Goal: Transaction & Acquisition: Download file/media

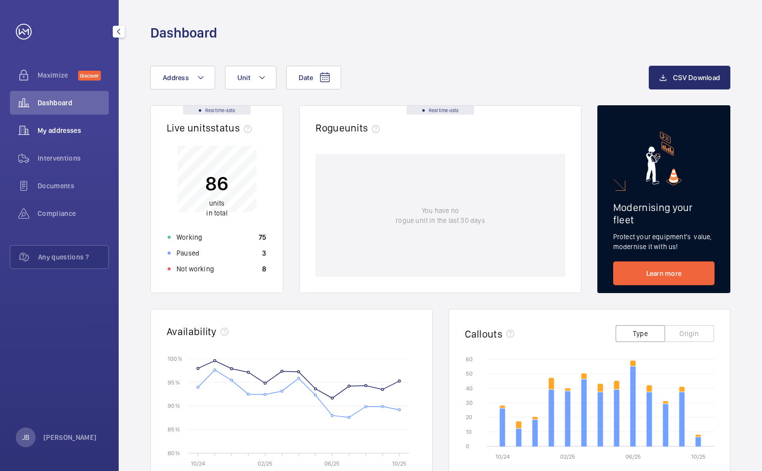
click at [60, 135] on div "My addresses" at bounding box center [59, 131] width 99 height 24
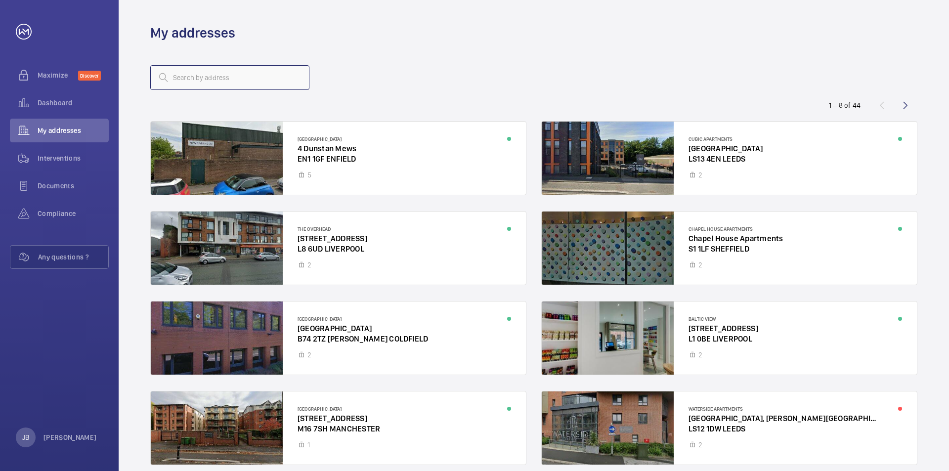
click at [212, 70] on input "text" at bounding box center [229, 77] width 159 height 25
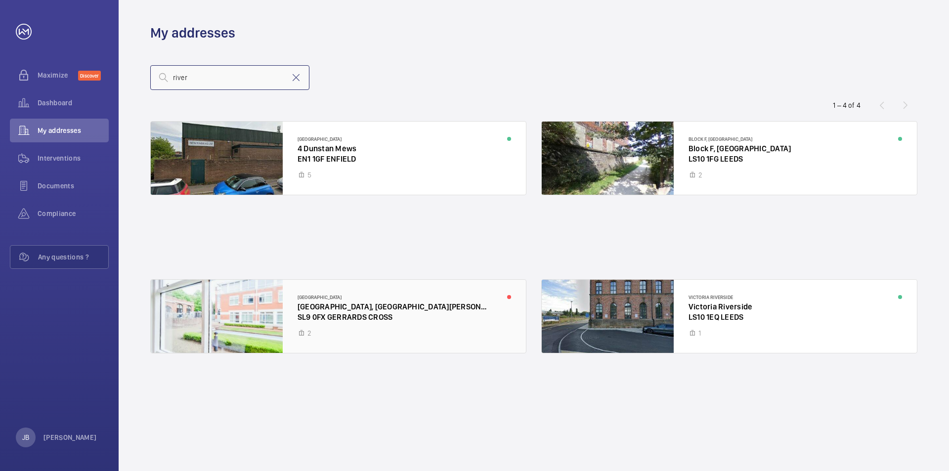
type input "river"
click at [367, 304] on div at bounding box center [338, 316] width 375 height 73
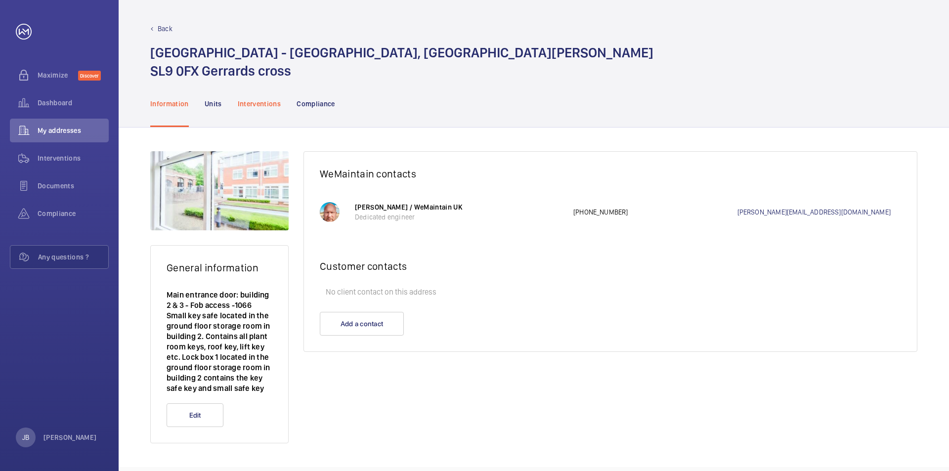
click at [266, 106] on p "Interventions" at bounding box center [259, 104] width 43 height 10
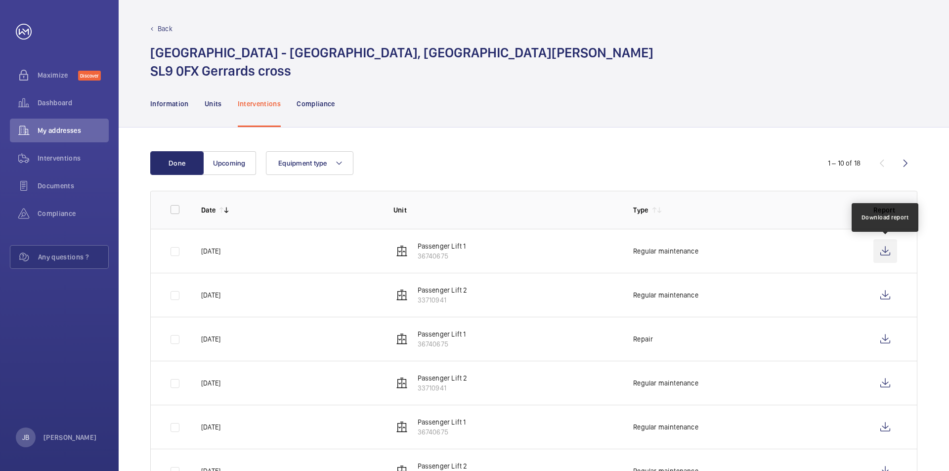
click at [761, 255] on wm-front-icon-button at bounding box center [885, 251] width 24 height 24
